Goal: Task Accomplishment & Management: Complete application form

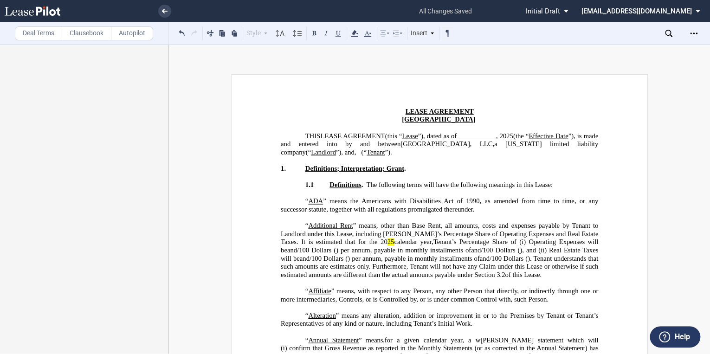
scroll to position [2462, 0]
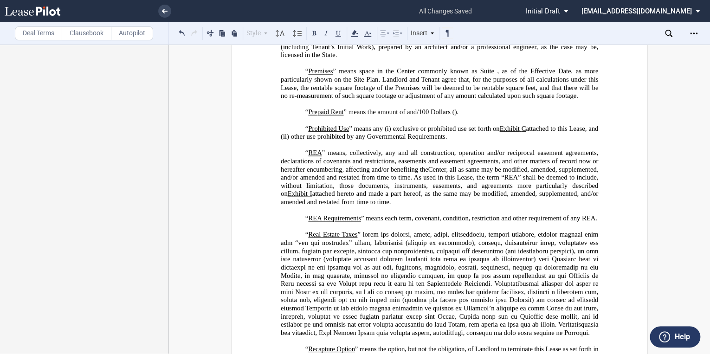
click at [26, 34] on label "Deal Terms" at bounding box center [38, 33] width 47 height 14
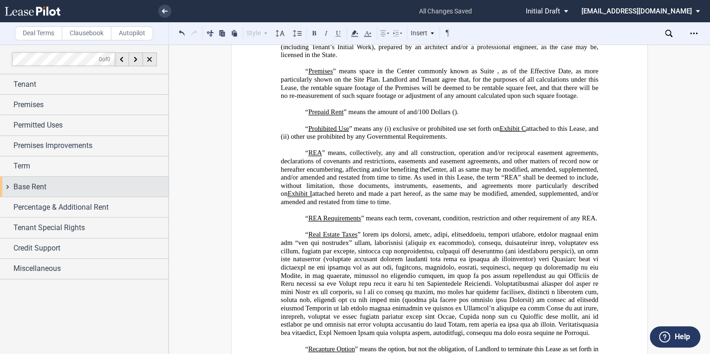
click at [27, 188] on span "Base Rent" at bounding box center [29, 187] width 33 height 11
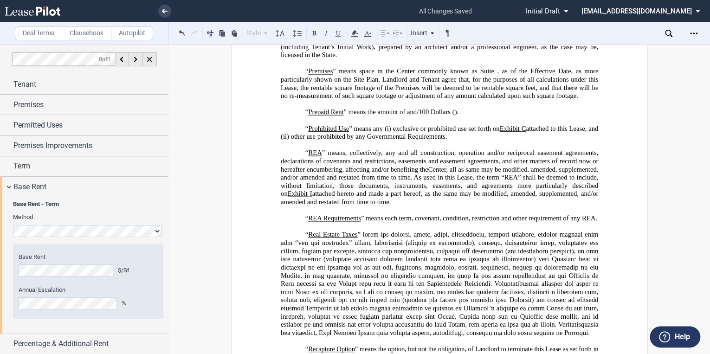
scroll to position [61, 0]
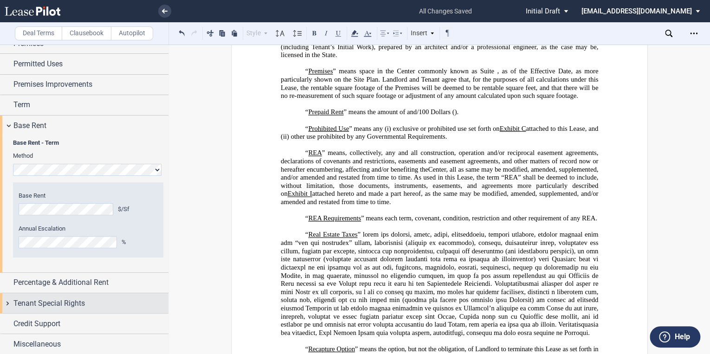
click at [54, 305] on span "Tenant Special Rights" at bounding box center [48, 303] width 71 height 11
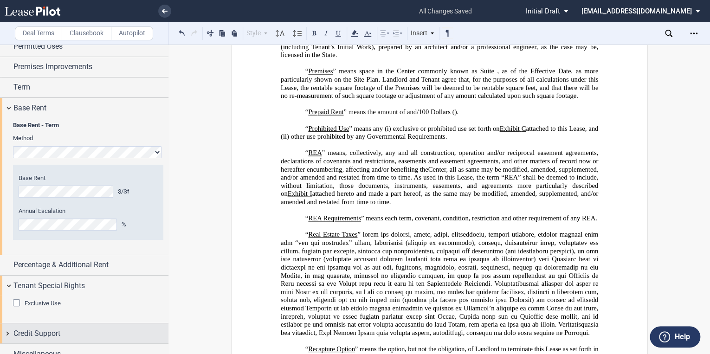
scroll to position [89, 0]
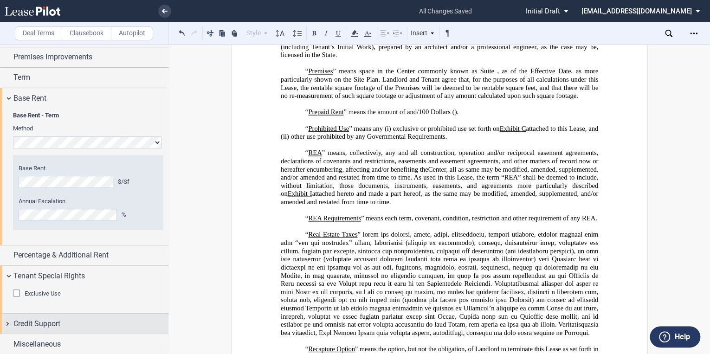
click at [42, 321] on span "Credit Support" at bounding box center [36, 323] width 47 height 11
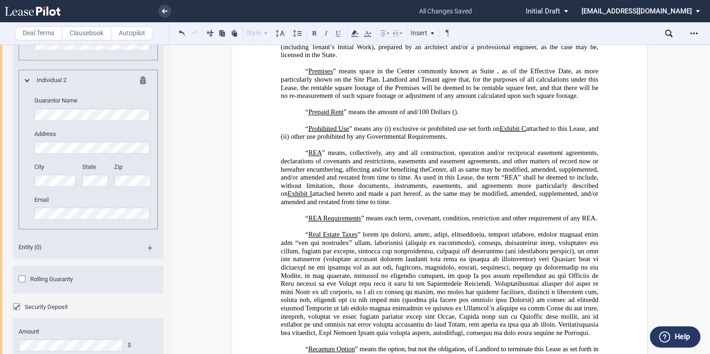
scroll to position [625, 0]
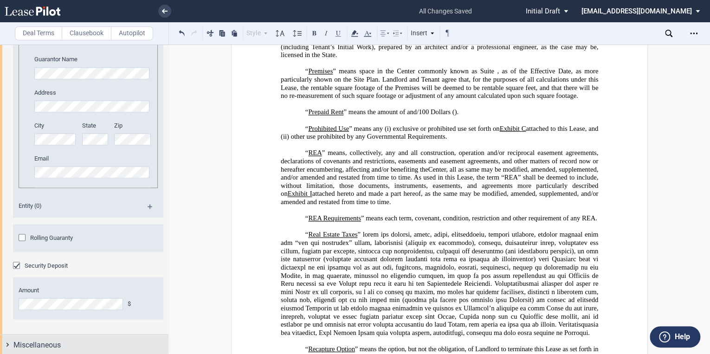
click at [59, 344] on span "Miscellaneous" at bounding box center [36, 344] width 47 height 11
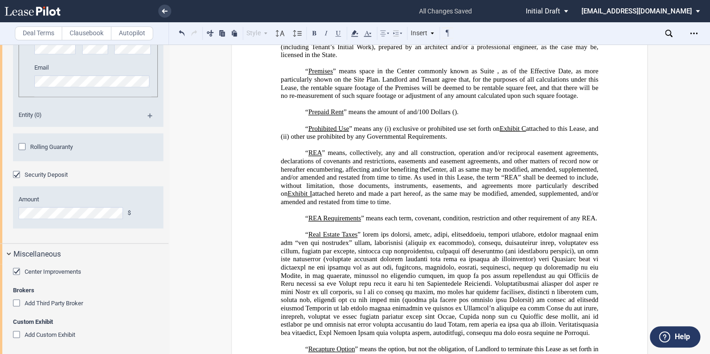
click at [17, 269] on div "Center Improvements" at bounding box center [17, 272] width 9 height 9
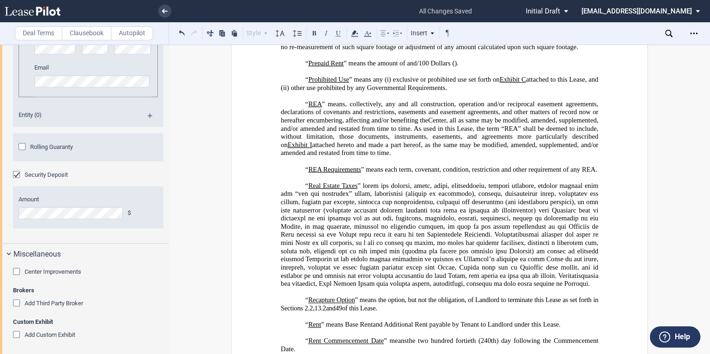
click at [17, 269] on div "Center Improvements" at bounding box center [17, 272] width 9 height 9
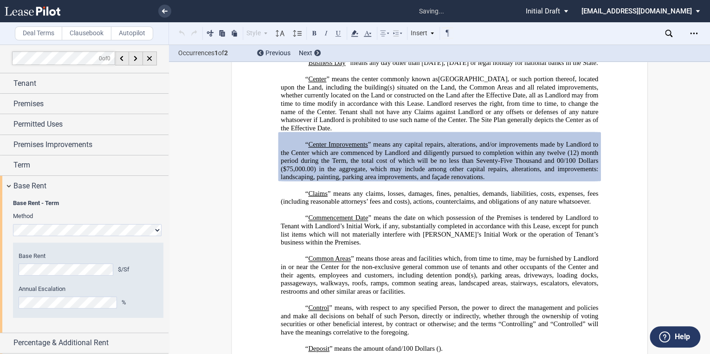
scroll to position [0, 0]
click at [57, 141] on span "Premises Improvements" at bounding box center [52, 145] width 79 height 11
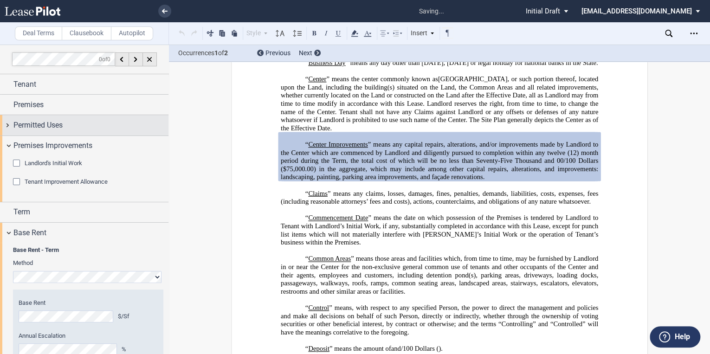
click at [45, 128] on span "Permitted Uses" at bounding box center [37, 125] width 49 height 11
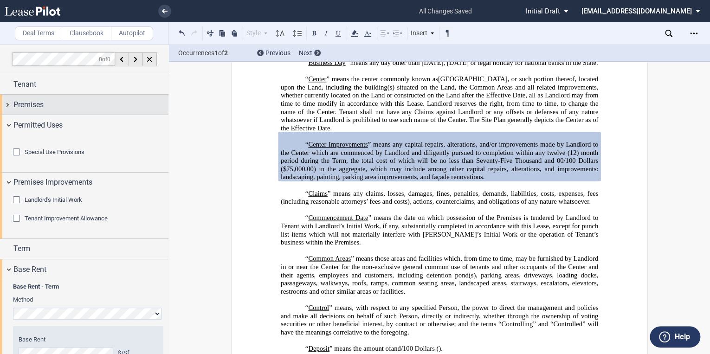
click at [39, 107] on span "Premises" at bounding box center [28, 104] width 30 height 11
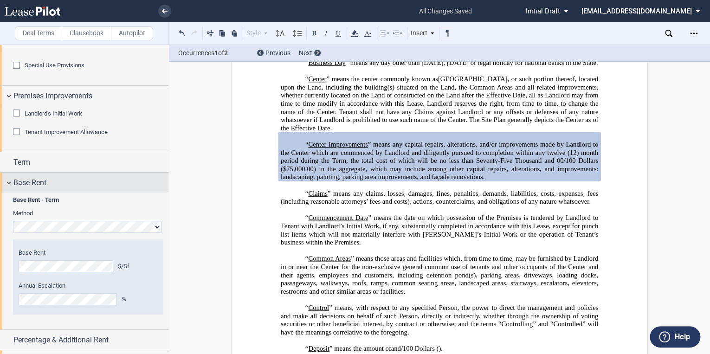
scroll to position [260, 0]
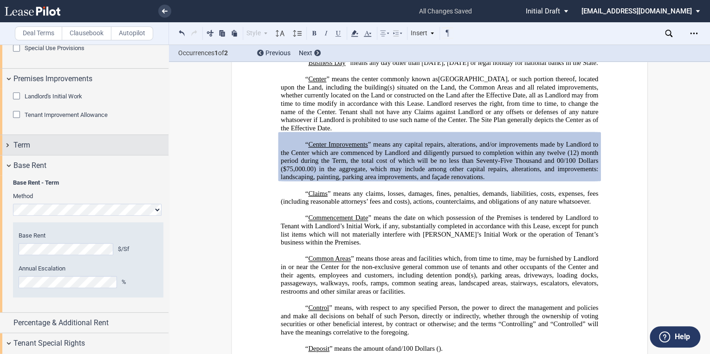
click at [52, 151] on div "Term" at bounding box center [90, 145] width 155 height 11
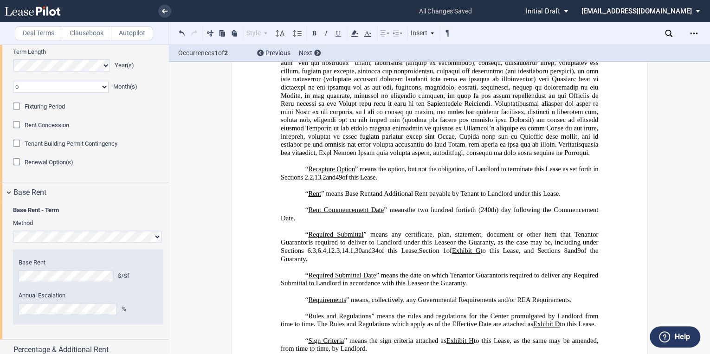
scroll to position [371, 0]
click at [17, 111] on div "Fixturing Period" at bounding box center [17, 106] width 9 height 9
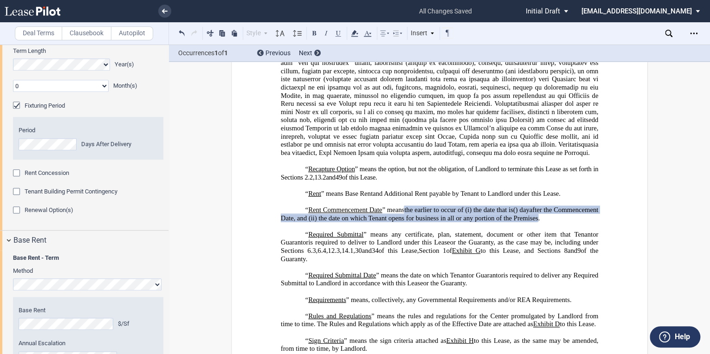
click at [14, 111] on div "Fixturing Period" at bounding box center [17, 106] width 9 height 9
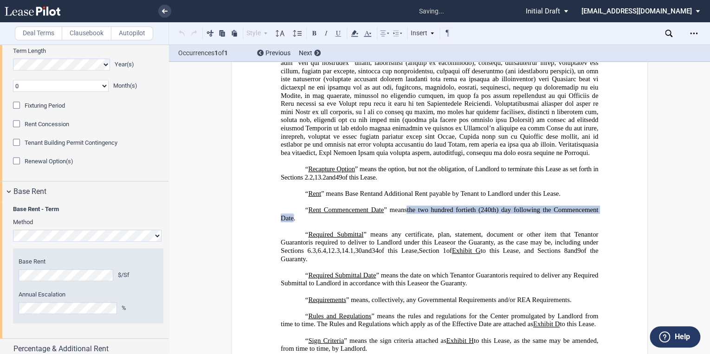
click at [480, 221] on span "the two hundred fortieth (240th) day following the Commencement Date" at bounding box center [440, 214] width 319 height 16
click at [473, 221] on span "the two hundred fortieth (240th) day following the Commencement Date" at bounding box center [440, 214] width 319 height 16
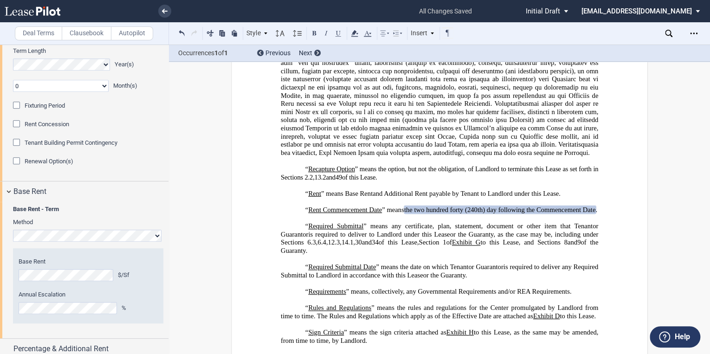
click at [493, 214] on span "the two hundred forty (240th) day following the Commencement Date" at bounding box center [499, 210] width 191 height 8
click at [490, 214] on span "the two hundred forty (240) day following the Commencement Date" at bounding box center [497, 210] width 186 height 8
click at [414, 214] on span "the two hundred forty (240) days following the Commencement Date" at bounding box center [498, 210] width 189 height 8
click at [19, 111] on div "Fixturing Period" at bounding box center [17, 106] width 9 height 9
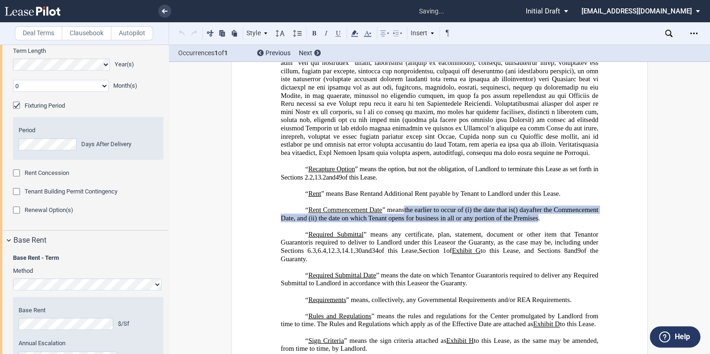
click at [19, 111] on div "Fixturing Period" at bounding box center [17, 106] width 9 height 9
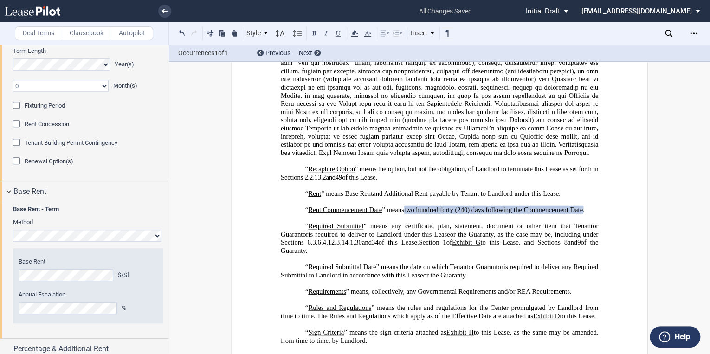
click at [19, 111] on div "Fixturing Period" at bounding box center [17, 106] width 9 height 9
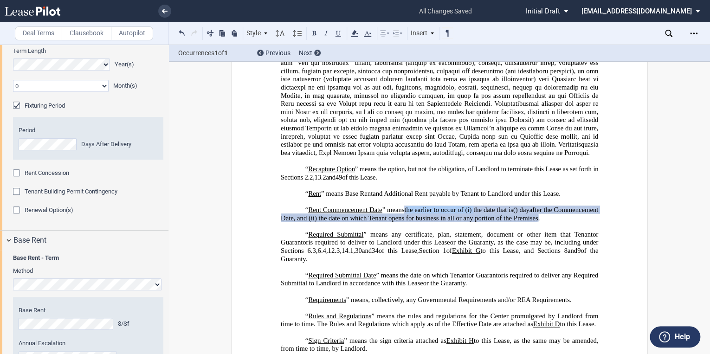
drag, startPoint x: 473, startPoint y: 232, endPoint x: 403, endPoint y: 236, distance: 70.2
click at [404, 214] on span "the earlier to occur of (i) the date that is ﻿ ﻿ ( ﻿ ﻿ ) day" at bounding box center [466, 210] width 125 height 8
click at [446, 214] on span "(" at bounding box center [445, 210] width 2 height 8
click at [511, 214] on span ") day" at bounding box center [506, 210] width 14 height 8
click at [525, 221] on span "after the Commencement Date, and (ii)" at bounding box center [440, 214] width 319 height 16
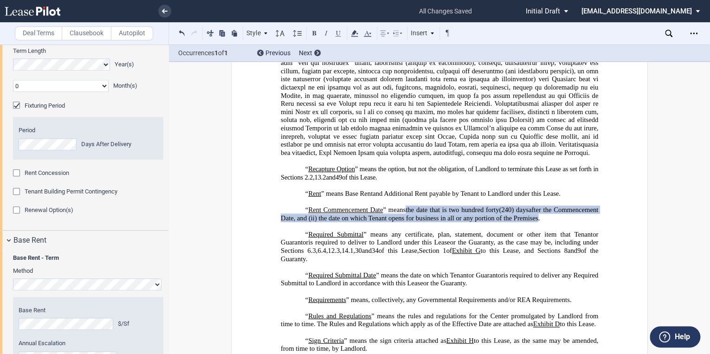
click at [534, 222] on span "the date on which Tenant opens for business in all or any portion of the Premis…" at bounding box center [428, 218] width 220 height 8
click at [538, 222] on span "." at bounding box center [539, 218] width 2 height 8
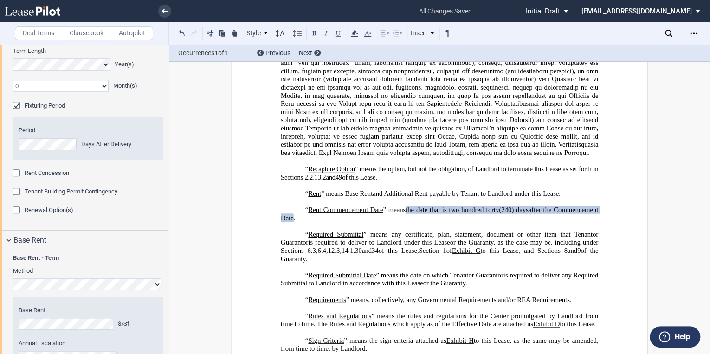
drag, startPoint x: 291, startPoint y: 240, endPoint x: 386, endPoint y: 231, distance: 96.1
click at [386, 222] on p "“ Rent Commencement Date ” means the date that is two hundred forty (240 ) days…" at bounding box center [440, 214] width 318 height 16
drag, startPoint x: 388, startPoint y: 231, endPoint x: 394, endPoint y: 231, distance: 6.0
copy p "” means the date that is two hundred forty (240 ) days s"
click at [43, 9] on icon at bounding box center [33, 10] width 56 height 9
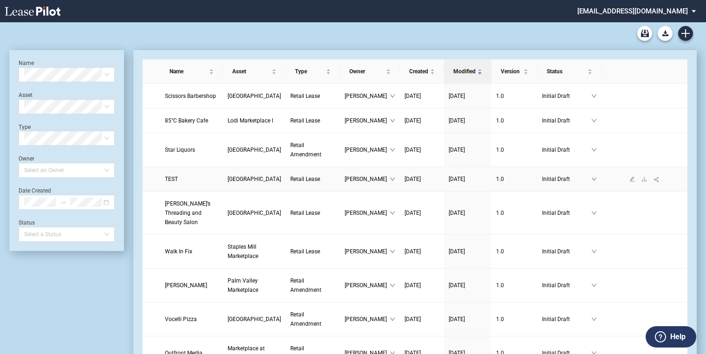
click at [233, 182] on span "Plaza Mexico" at bounding box center [253, 179] width 53 height 6
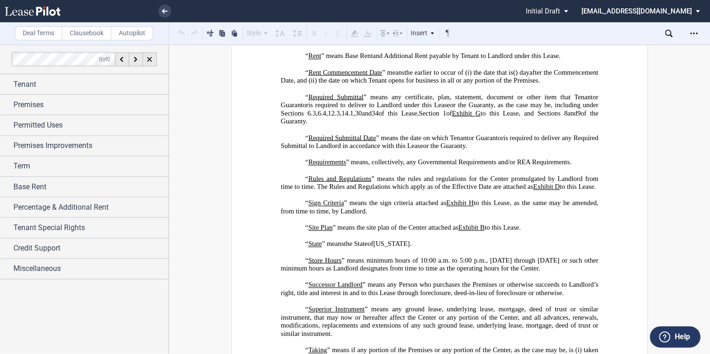
scroll to position [2674, 0]
